Goal: Navigation & Orientation: Find specific page/section

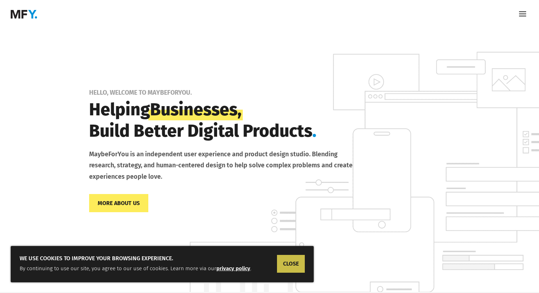
click at [290, 264] on link "CLOSE" at bounding box center [291, 264] width 28 height 18
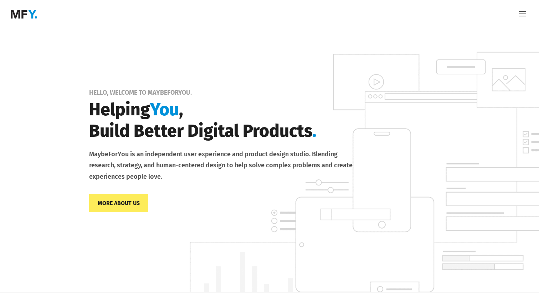
click at [521, 14] on span at bounding box center [522, 14] width 11 height 11
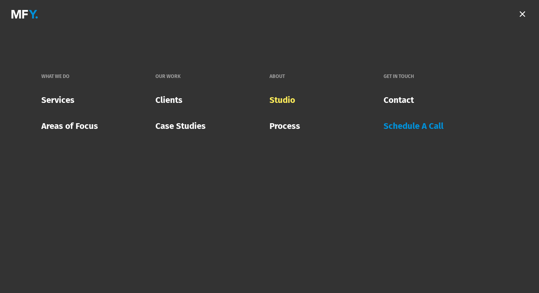
click at [279, 102] on link "Studio" at bounding box center [282, 100] width 26 height 21
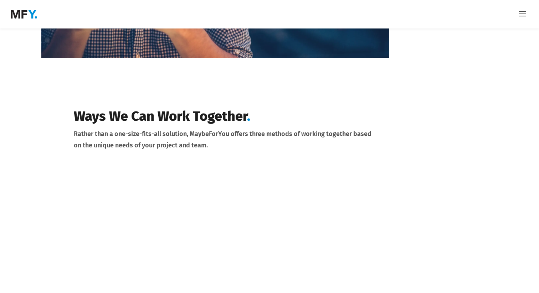
scroll to position [1683, 0]
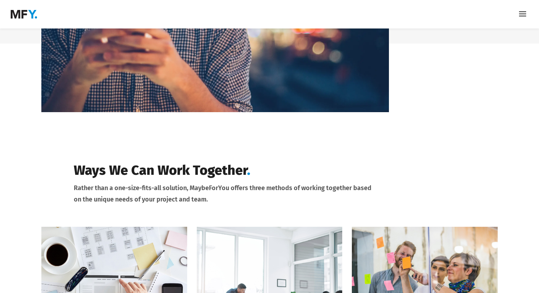
click at [522, 16] on span at bounding box center [522, 14] width 11 height 11
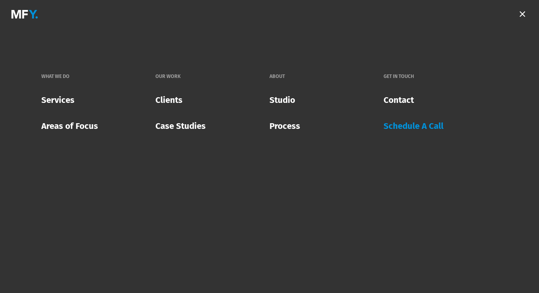
click at [519, 19] on span at bounding box center [522, 14] width 12 height 11
